Goal: Check status: Check status

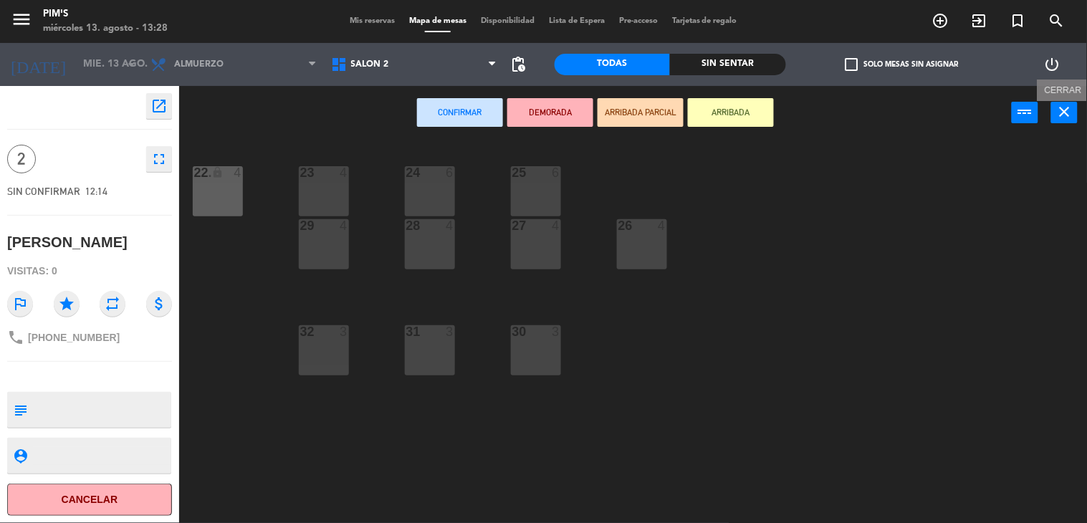
click at [1072, 113] on icon "close" at bounding box center [1065, 111] width 17 height 17
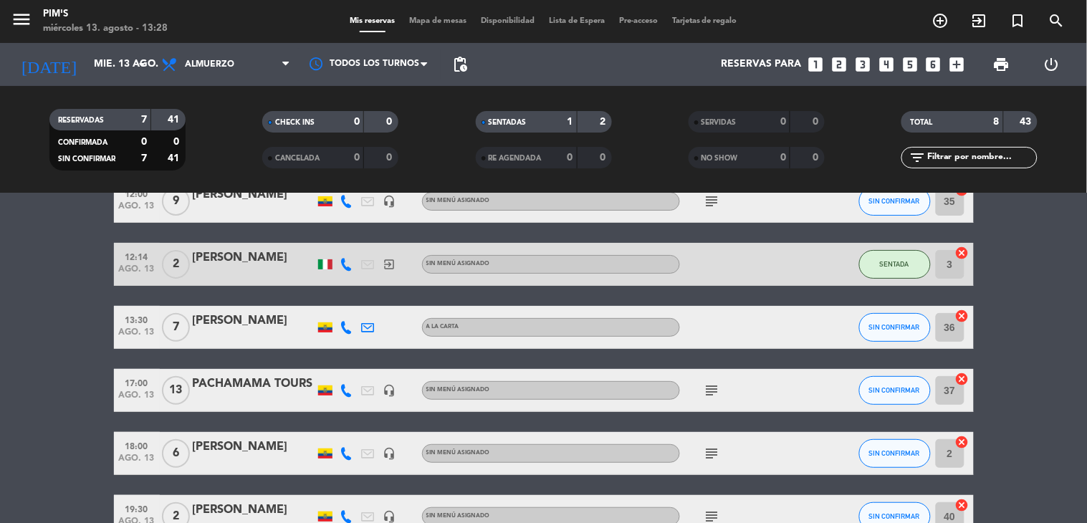
scroll to position [159, 0]
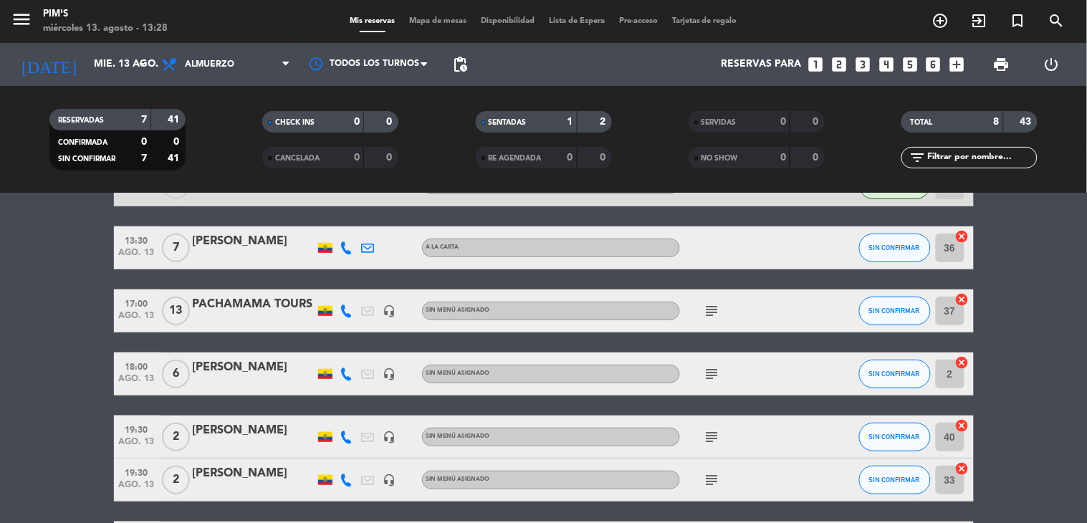
click at [704, 436] on icon "subject" at bounding box center [712, 437] width 17 height 17
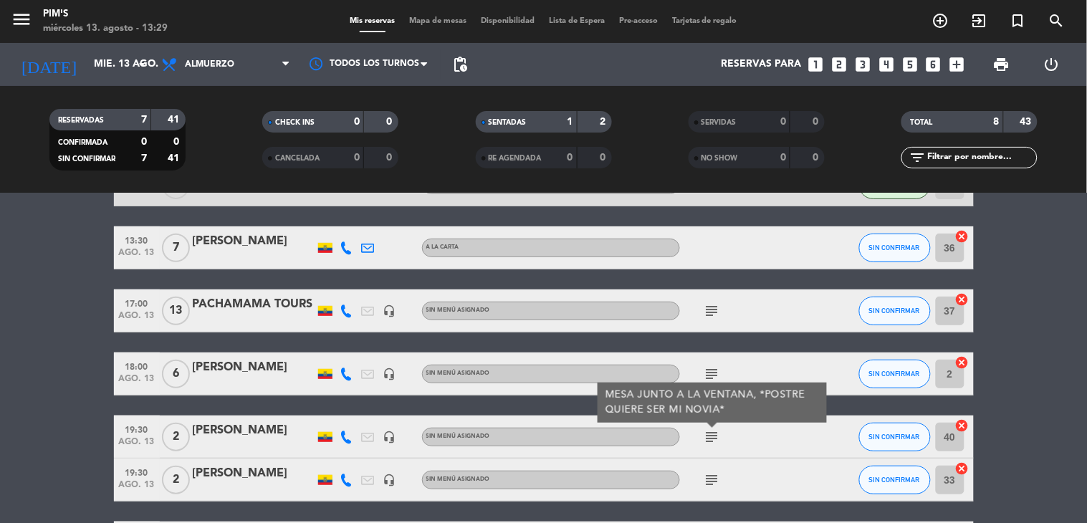
click at [383, 434] on icon "headset_mic" at bounding box center [389, 437] width 13 height 13
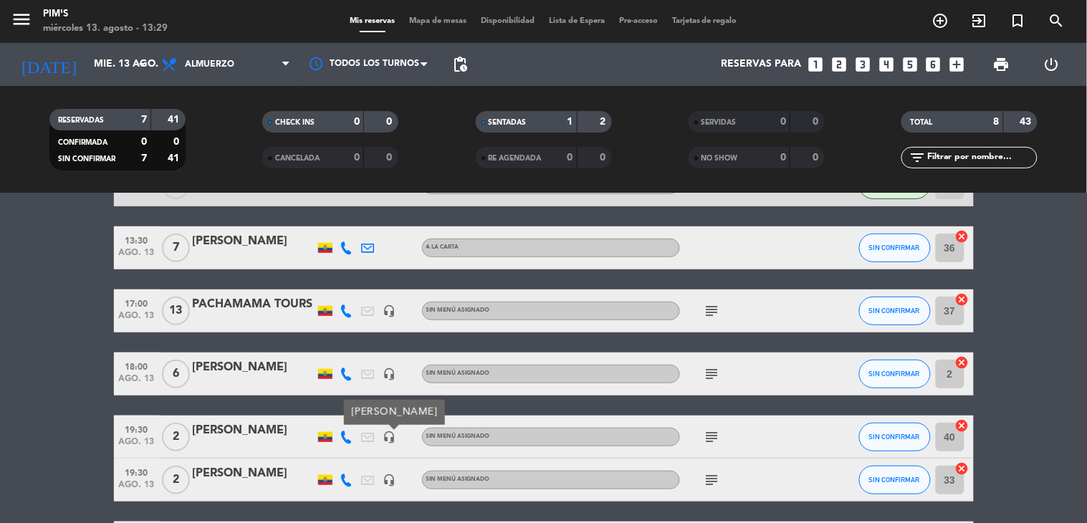
click at [340, 434] on icon at bounding box center [346, 437] width 13 height 13
click at [219, 404] on div "12:00 [DATE] 9 [PERSON_NAME] headset_mic Sin menú asignado subject SIN CONFIRMA…" at bounding box center [544, 332] width 860 height 464
click at [340, 434] on icon at bounding box center [346, 437] width 13 height 13
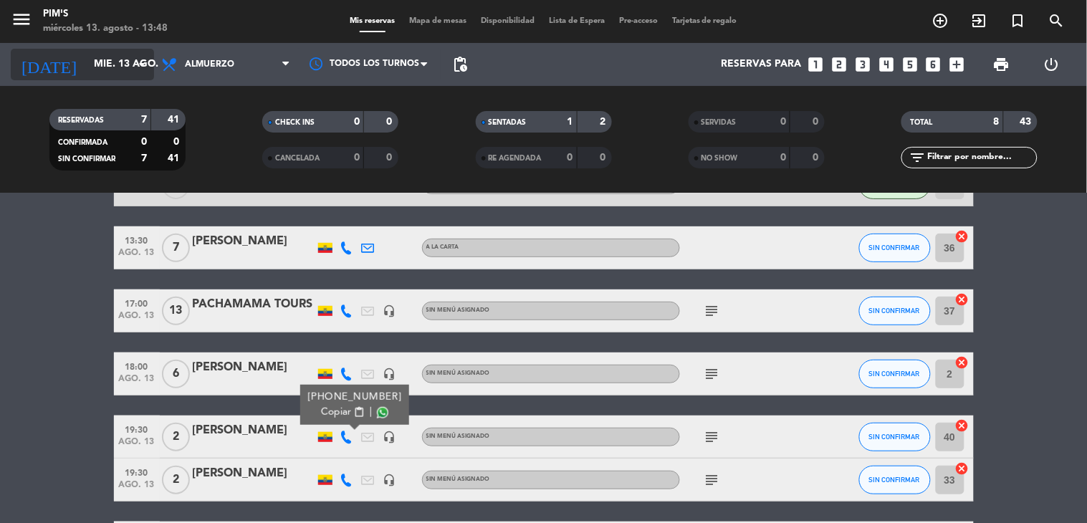
click at [141, 60] on icon "arrow_drop_down" at bounding box center [141, 64] width 17 height 17
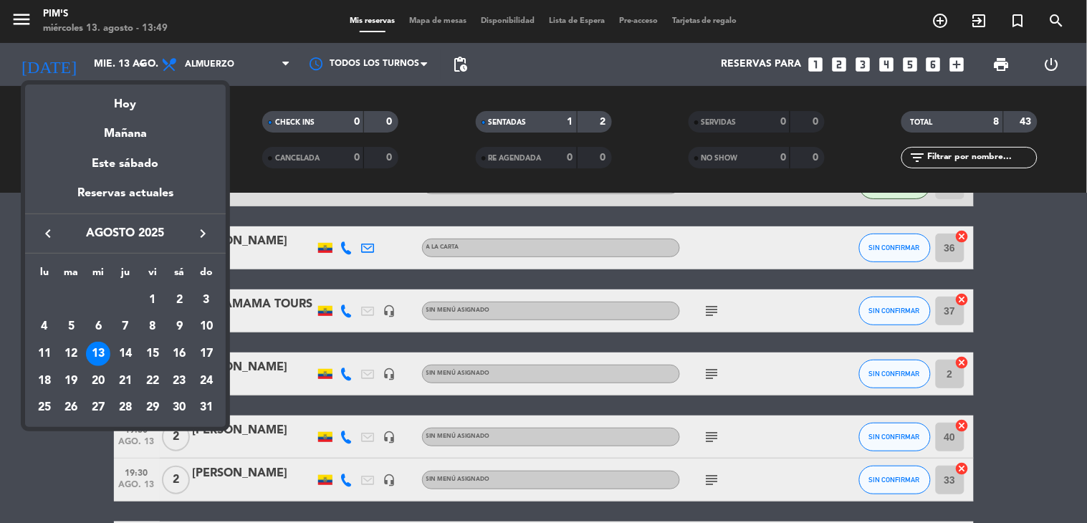
click at [131, 70] on div at bounding box center [543, 261] width 1087 height 523
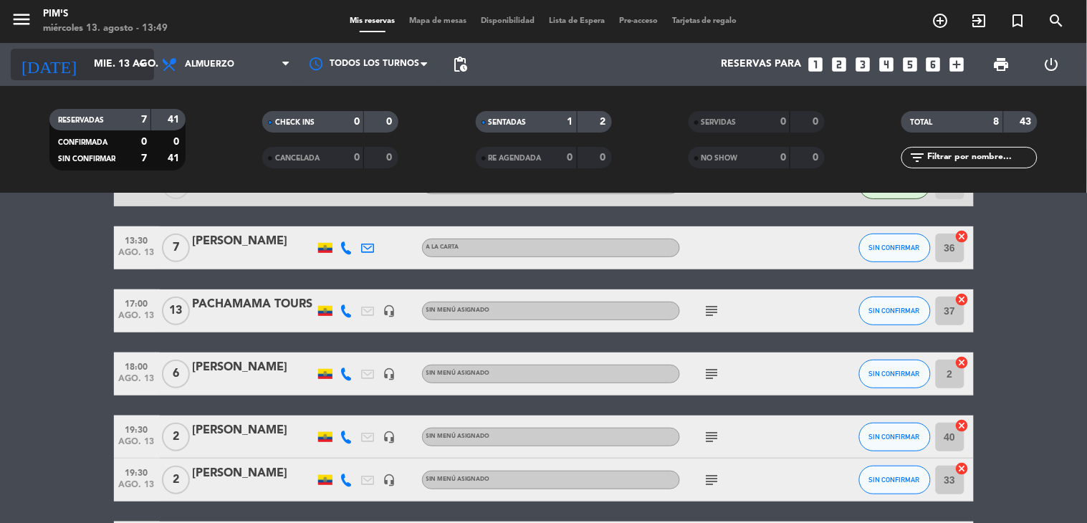
click at [123, 61] on input "mié. 13 ago." at bounding box center [155, 65] width 136 height 26
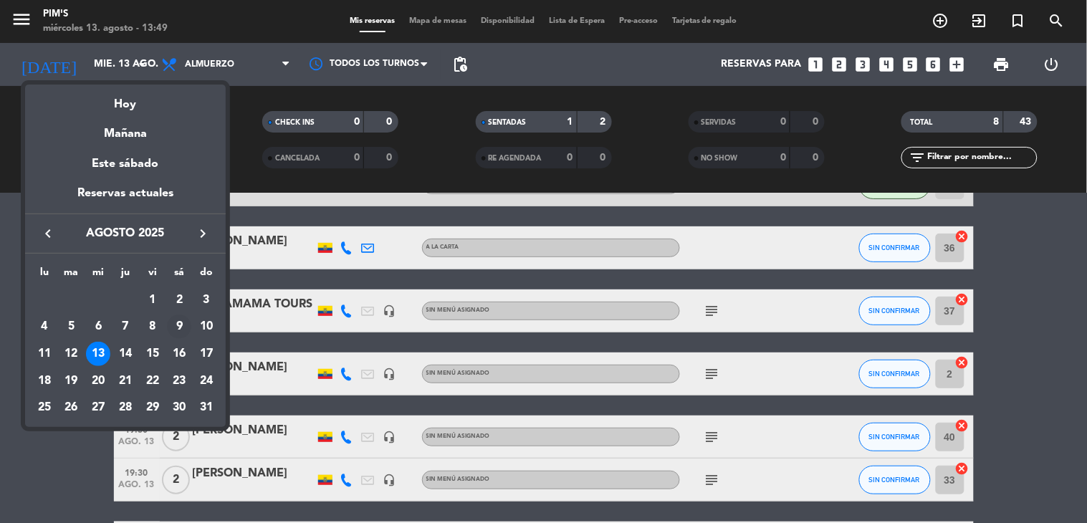
click at [174, 330] on div "9" at bounding box center [179, 327] width 24 height 24
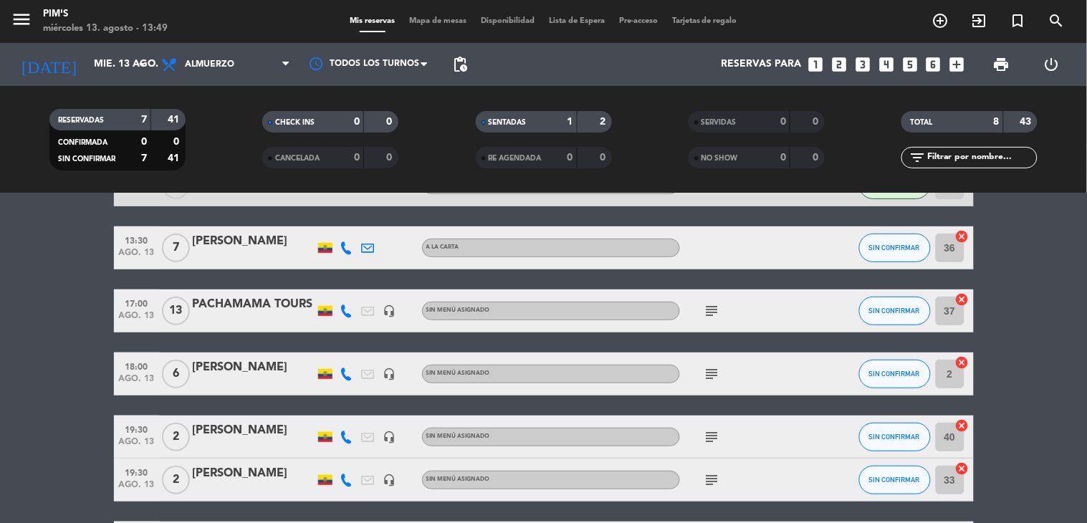
type input "sáb. 9 ago."
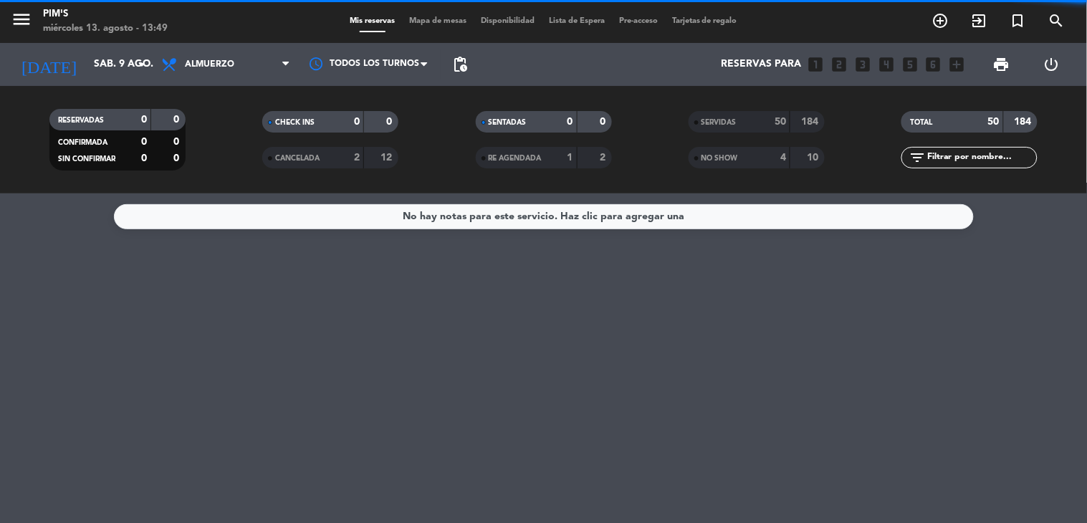
scroll to position [0, 0]
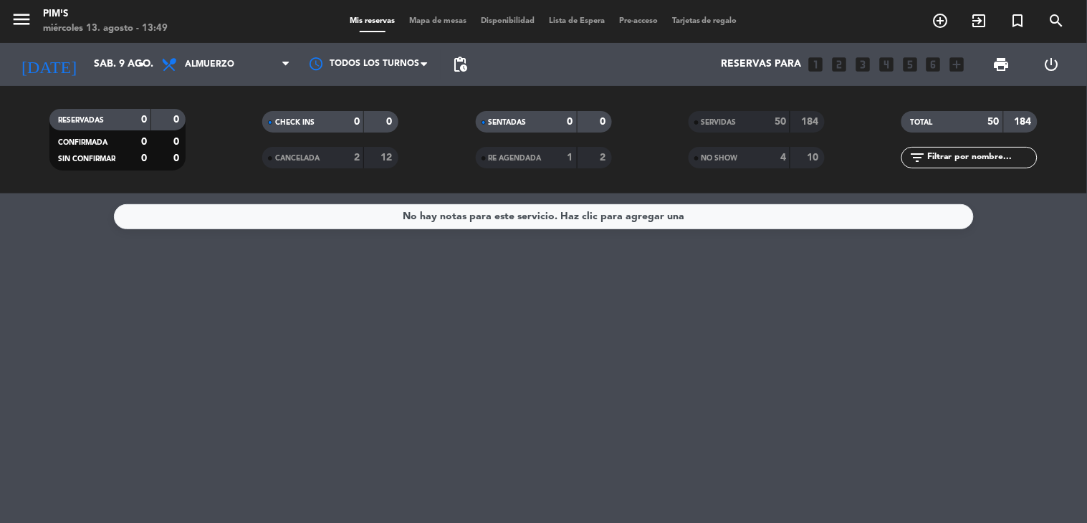
click at [729, 119] on span "SERVIDAS" at bounding box center [719, 122] width 35 height 7
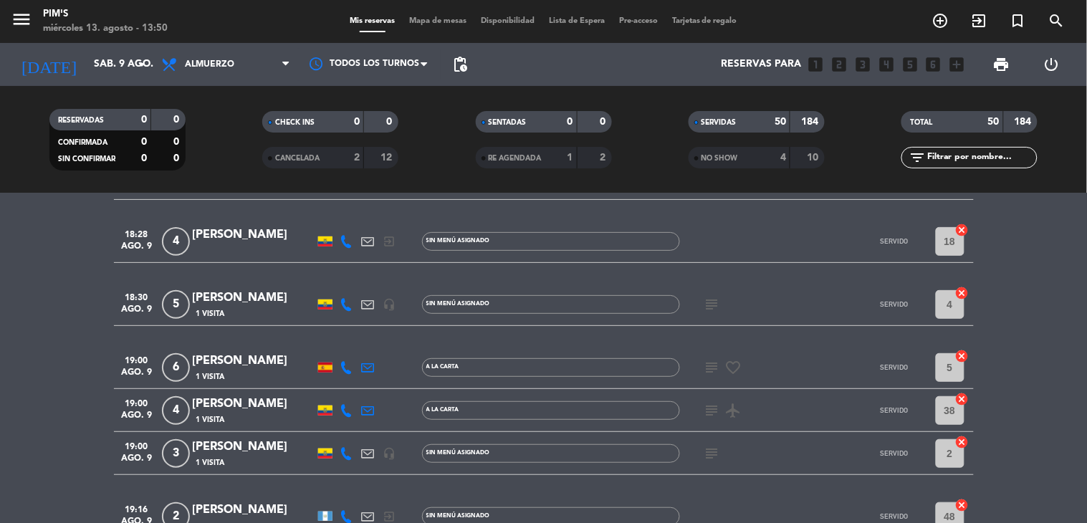
scroll to position [1672, 0]
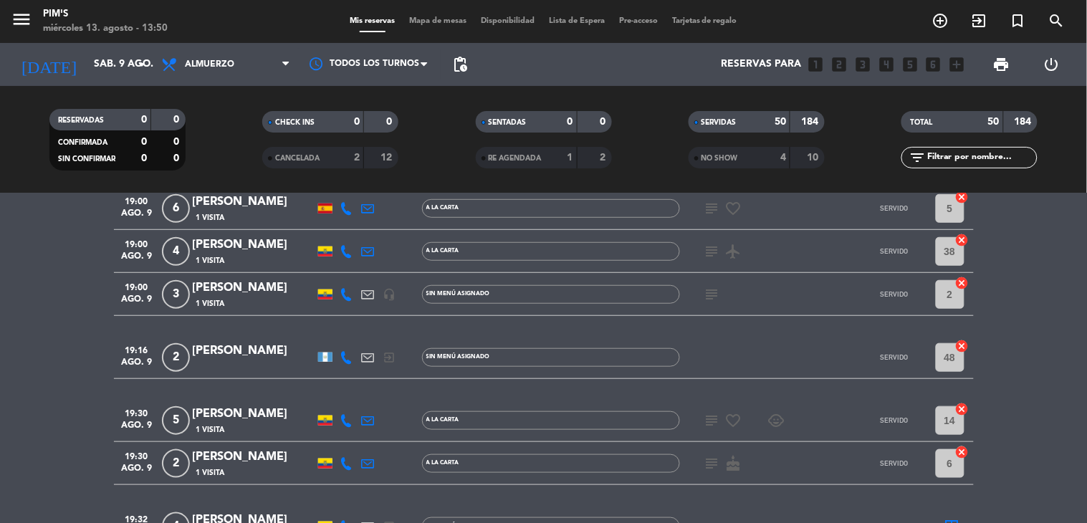
click at [704, 247] on icon "subject" at bounding box center [712, 251] width 17 height 17
click at [705, 419] on icon "subject" at bounding box center [712, 420] width 17 height 17
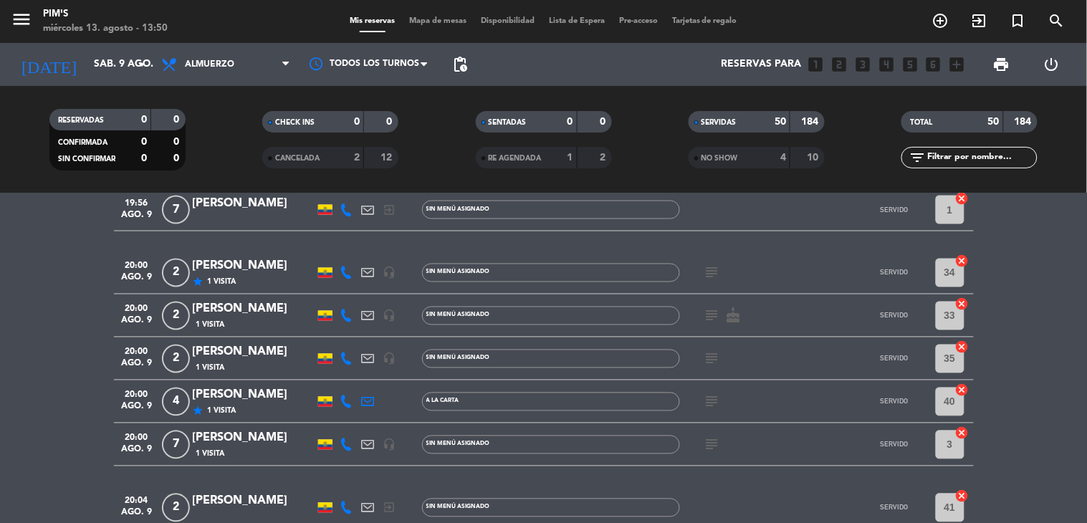
scroll to position [2070, 0]
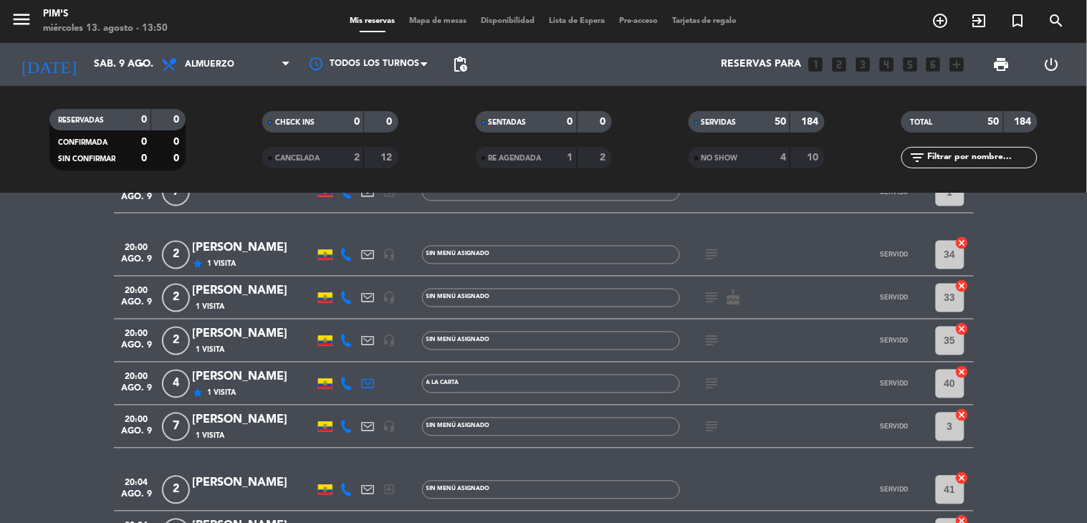
click at [704, 257] on icon "subject" at bounding box center [712, 255] width 17 height 17
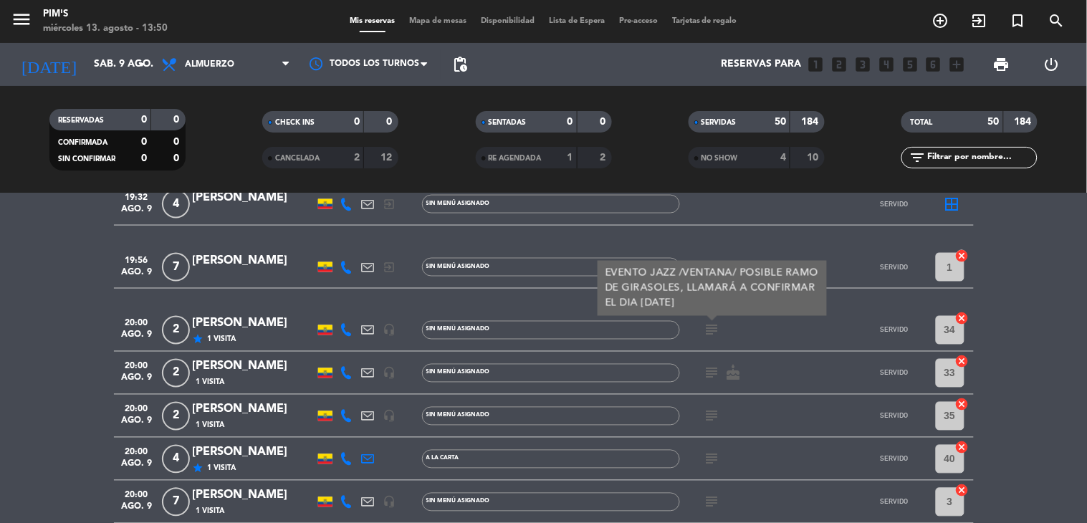
scroll to position [1990, 0]
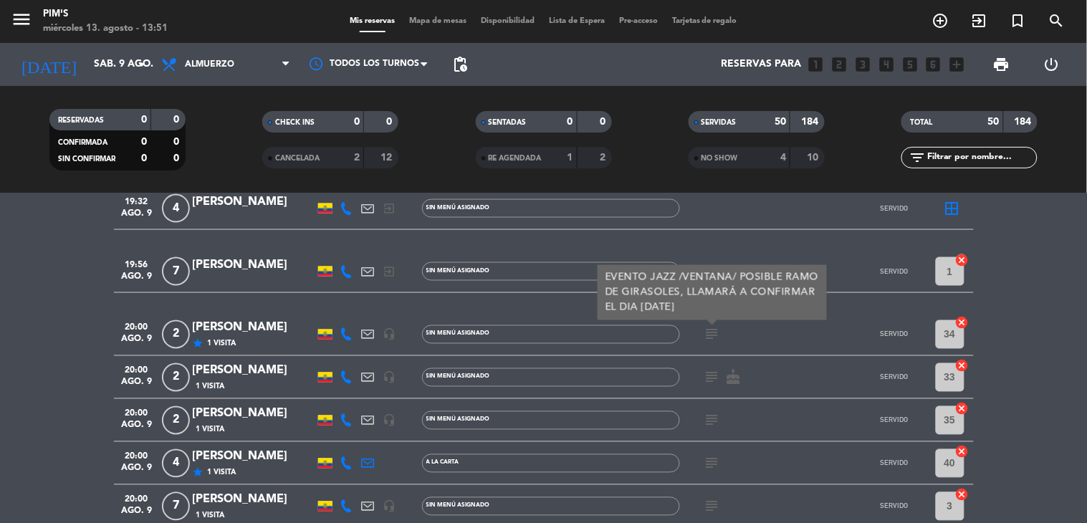
click at [704, 375] on icon "subject" at bounding box center [712, 377] width 17 height 17
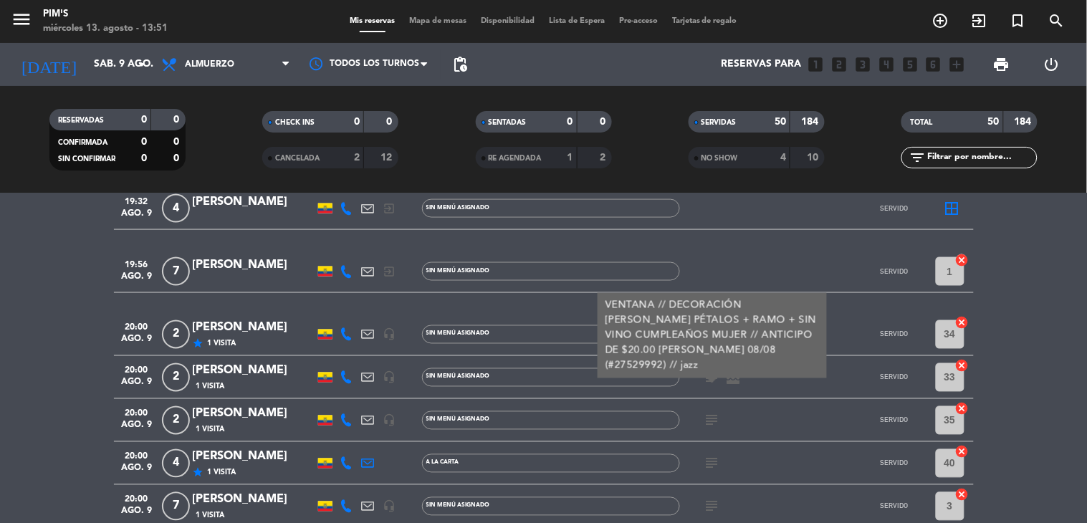
click at [704, 419] on icon "subject" at bounding box center [712, 420] width 17 height 17
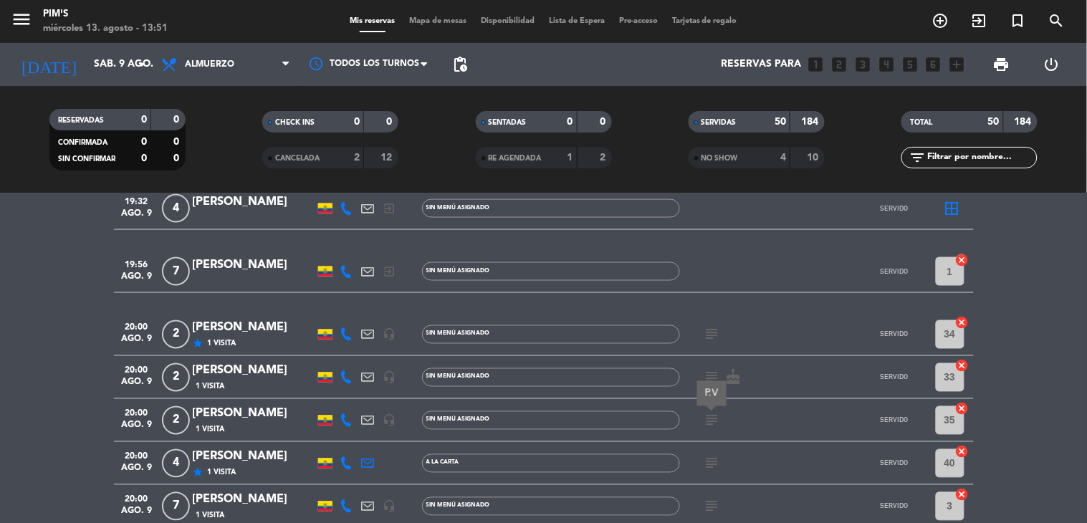
click at [704, 462] on icon "subject" at bounding box center [712, 463] width 17 height 17
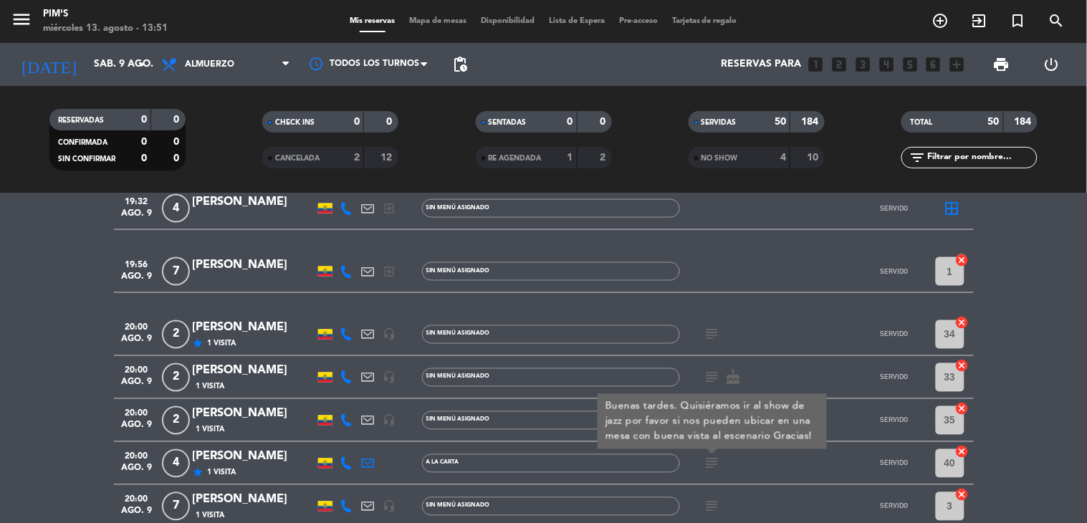
click at [708, 500] on icon "subject" at bounding box center [712, 506] width 17 height 17
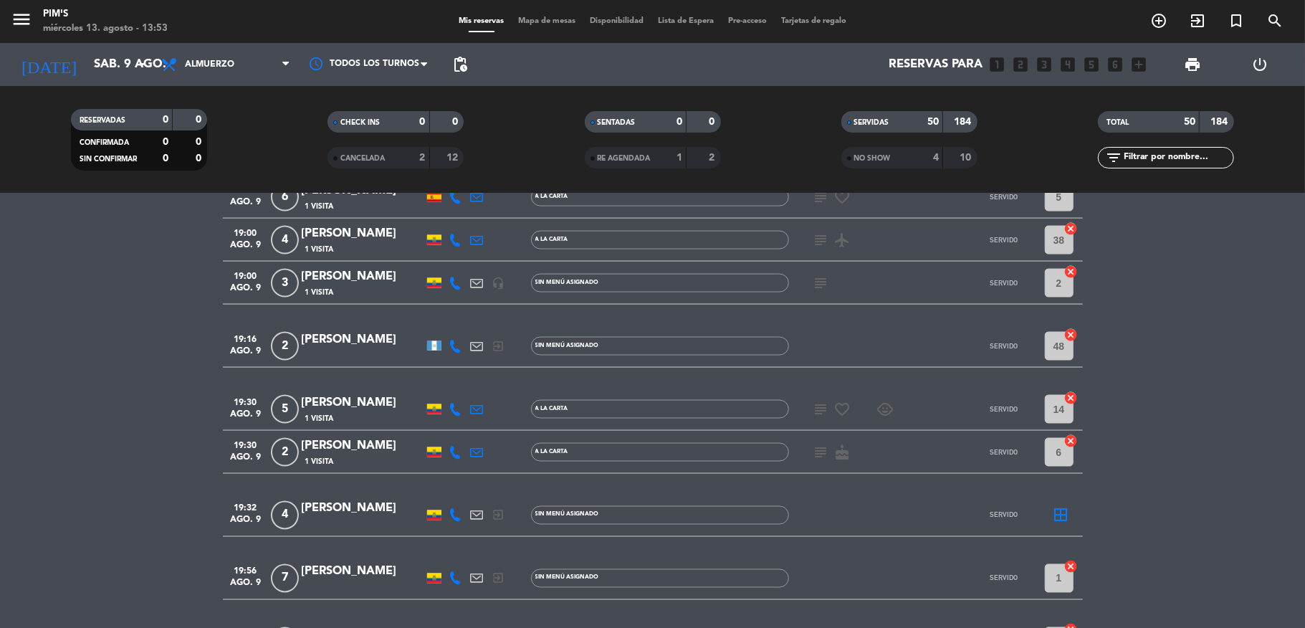
scroll to position [1588, 0]
